Goal: Check status: Check status

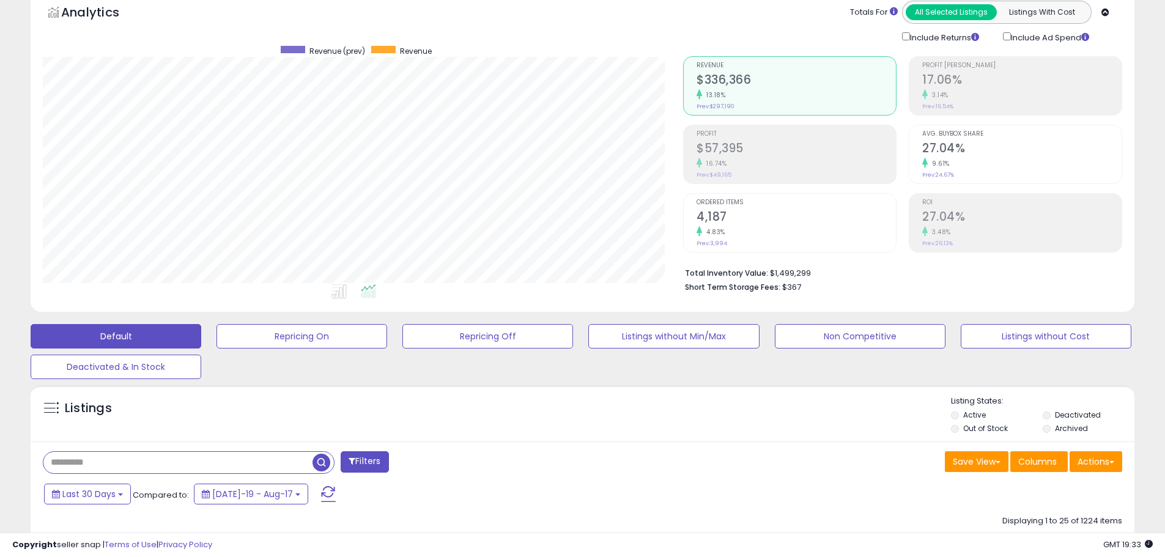
scroll to position [251, 641]
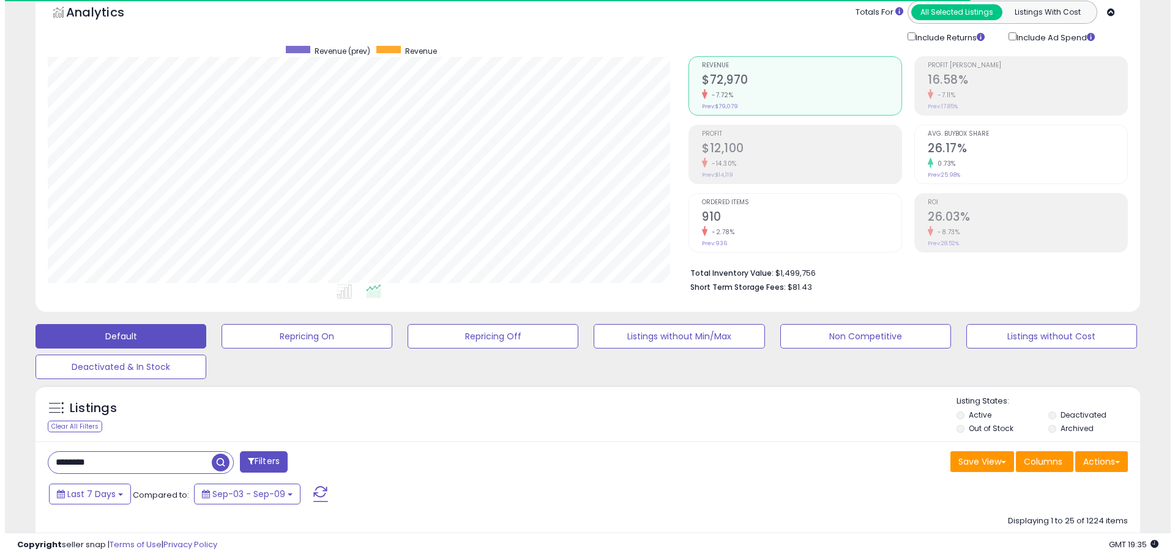
scroll to position [251, 641]
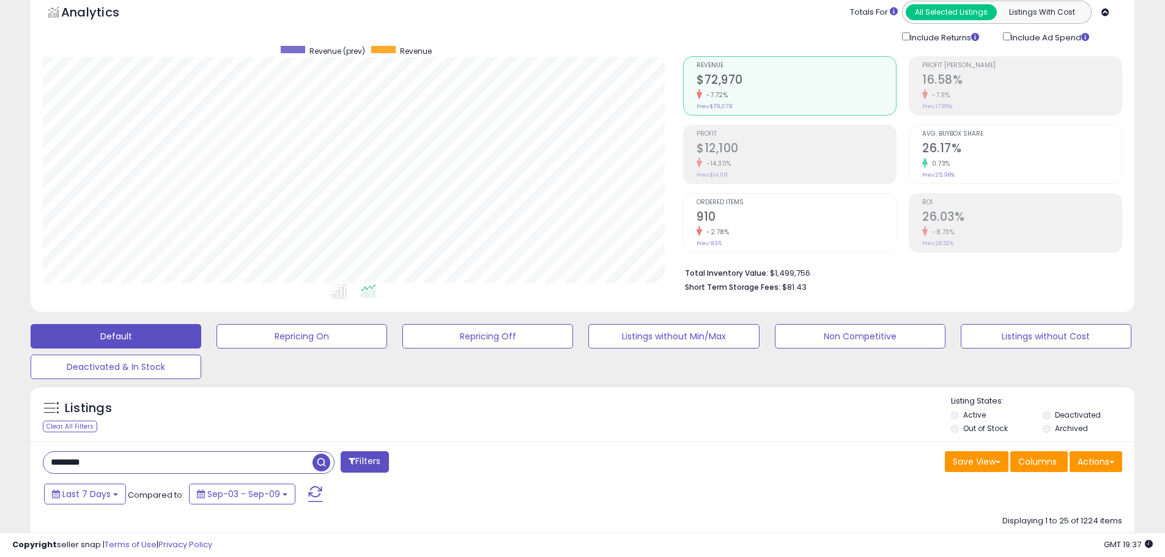
drag, startPoint x: 98, startPoint y: 455, endPoint x: 1, endPoint y: 396, distance: 113.1
drag, startPoint x: 151, startPoint y: 450, endPoint x: 0, endPoint y: 374, distance: 169.4
drag, startPoint x: 115, startPoint y: 462, endPoint x: 0, endPoint y: 425, distance: 120.9
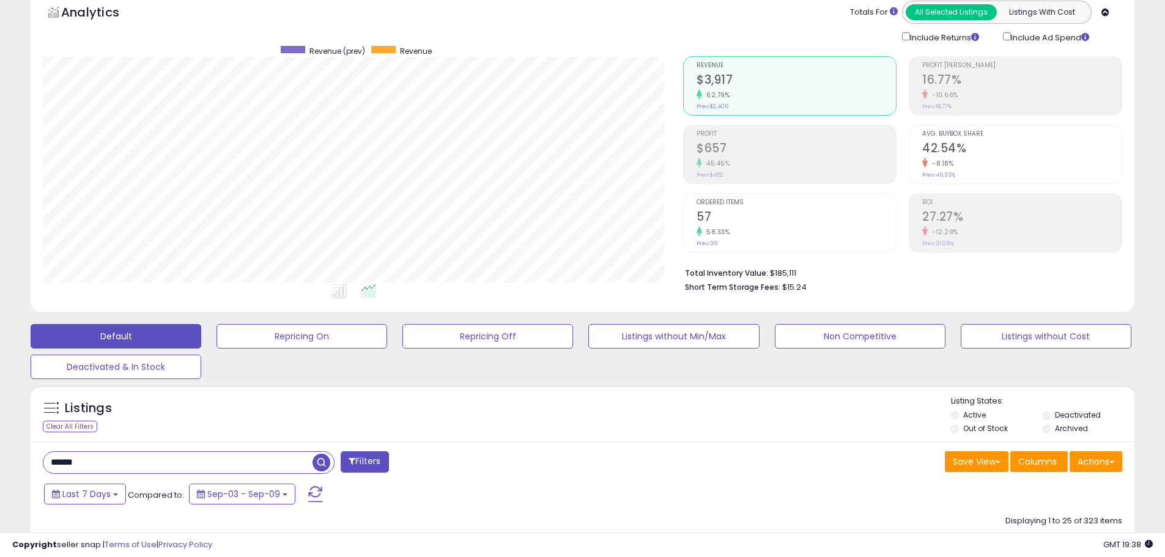
type input "**********"
drag, startPoint x: 177, startPoint y: 461, endPoint x: 0, endPoint y: 418, distance: 181.8
click at [482, 488] on div "Last 7 Days Compared to: Sep-03 - Sep-09" at bounding box center [446, 496] width 810 height 28
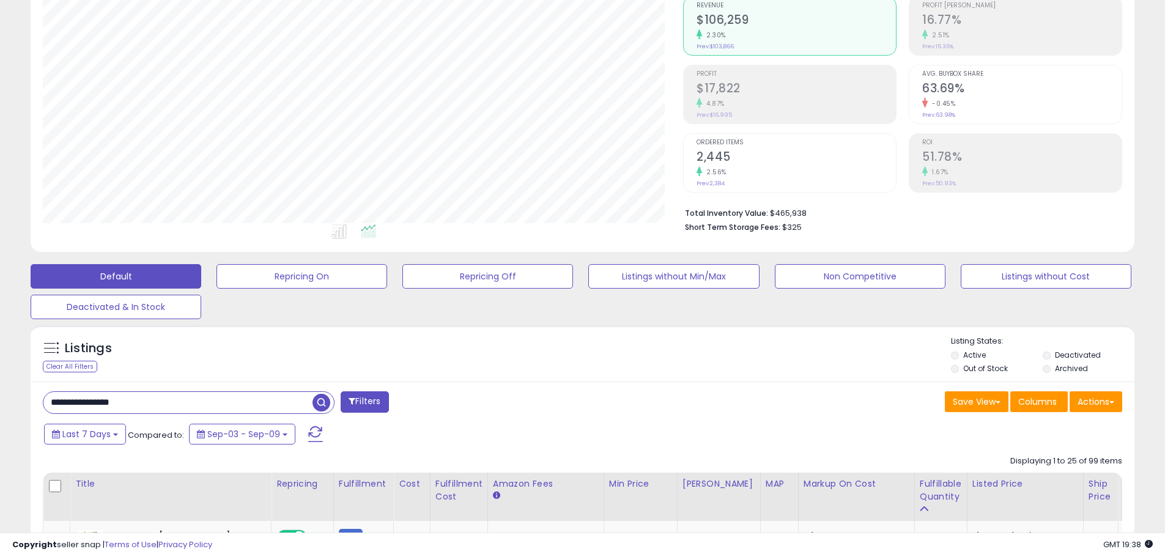
scroll to position [122, 0]
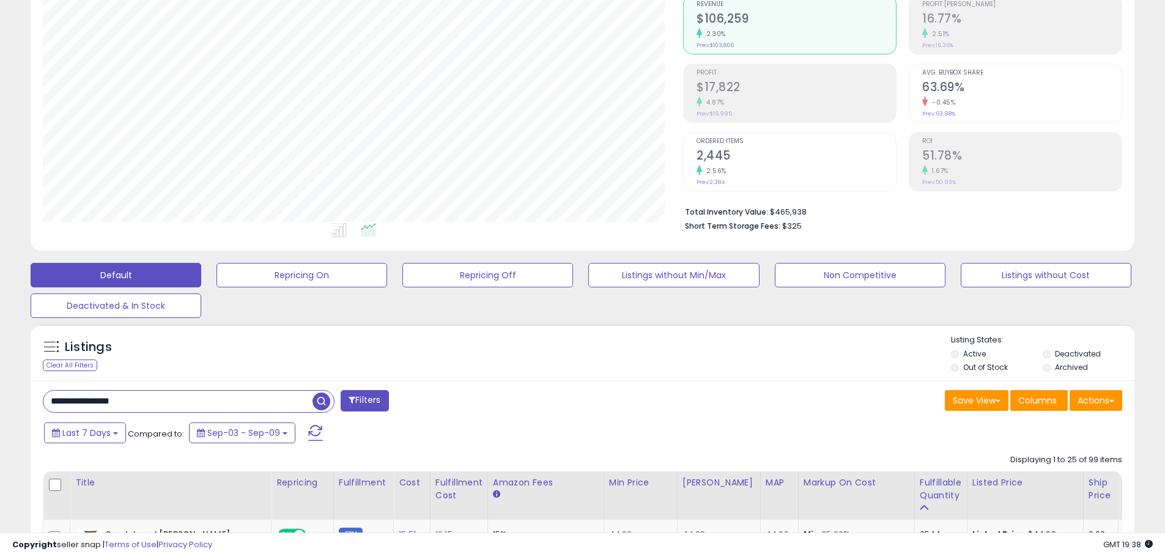
drag, startPoint x: 187, startPoint y: 403, endPoint x: 0, endPoint y: 369, distance: 189.6
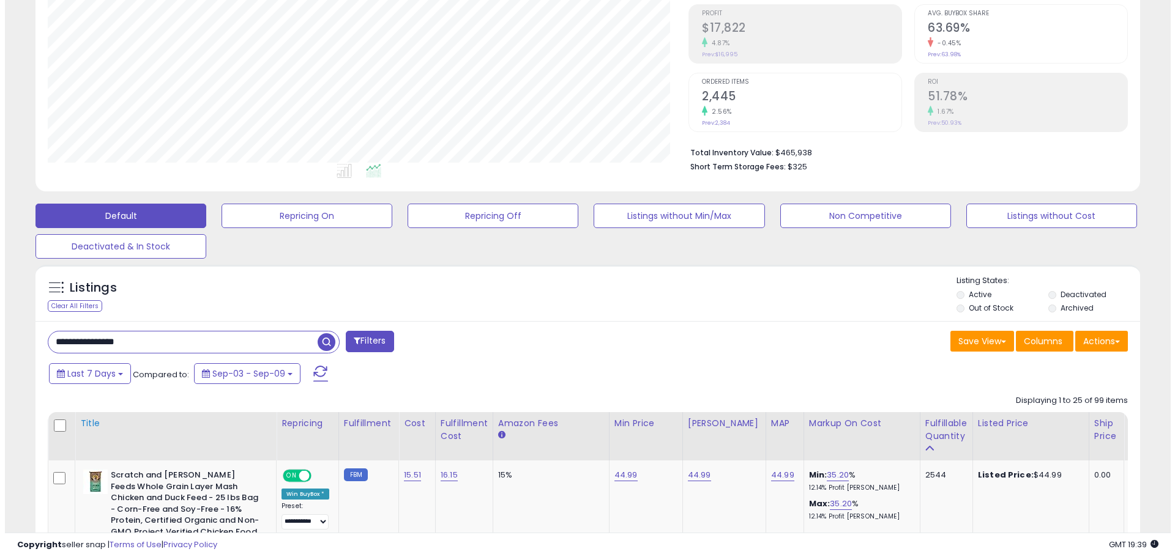
scroll to position [184, 0]
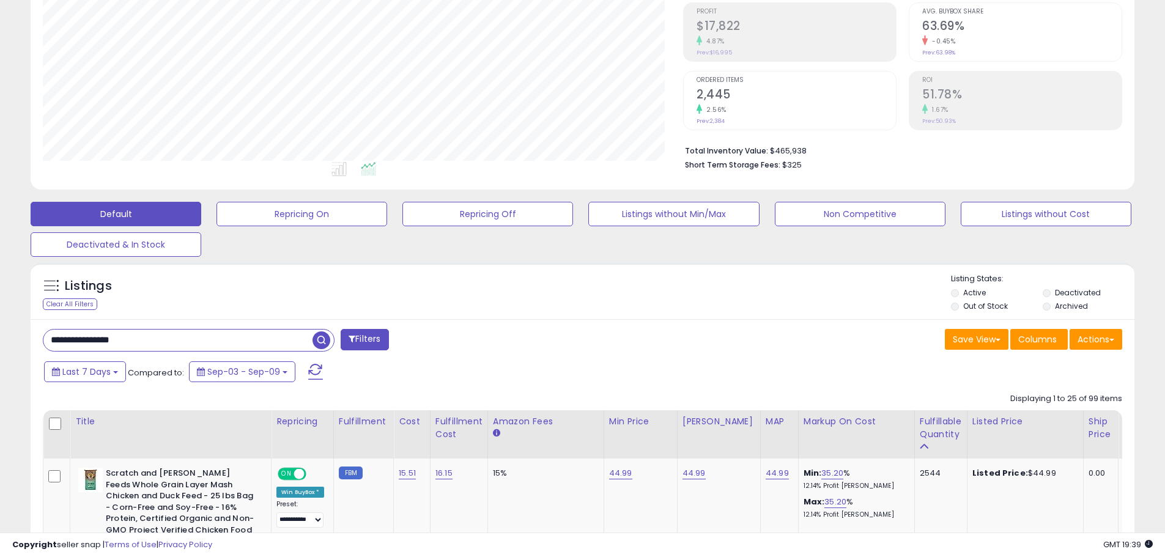
drag, startPoint x: 106, startPoint y: 373, endPoint x: 106, endPoint y: 379, distance: 6.8
click at [106, 373] on span "Last 7 Days" at bounding box center [86, 372] width 48 height 12
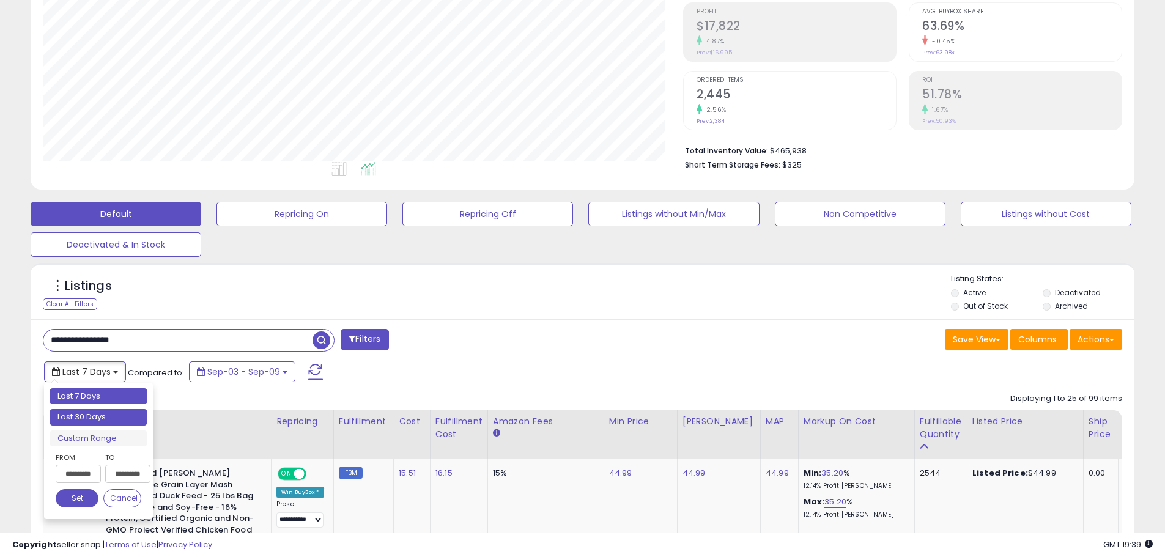
type input "**********"
click at [107, 415] on li "Last 30 Days" at bounding box center [99, 417] width 98 height 17
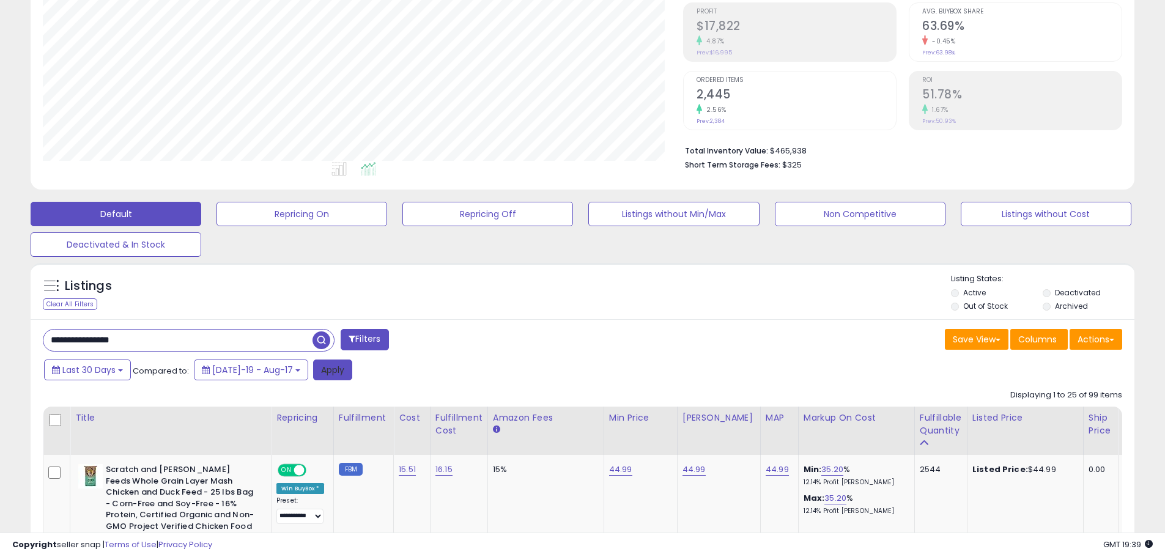
click at [327, 376] on button "Apply" at bounding box center [332, 370] width 39 height 21
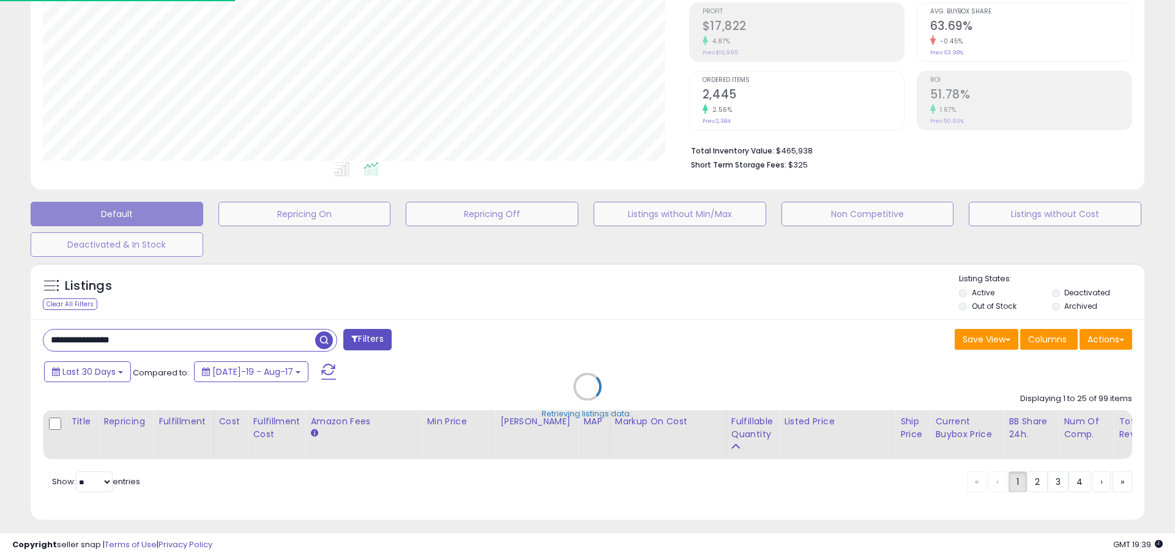
scroll to position [251, 646]
